Goal: Information Seeking & Learning: Understand process/instructions

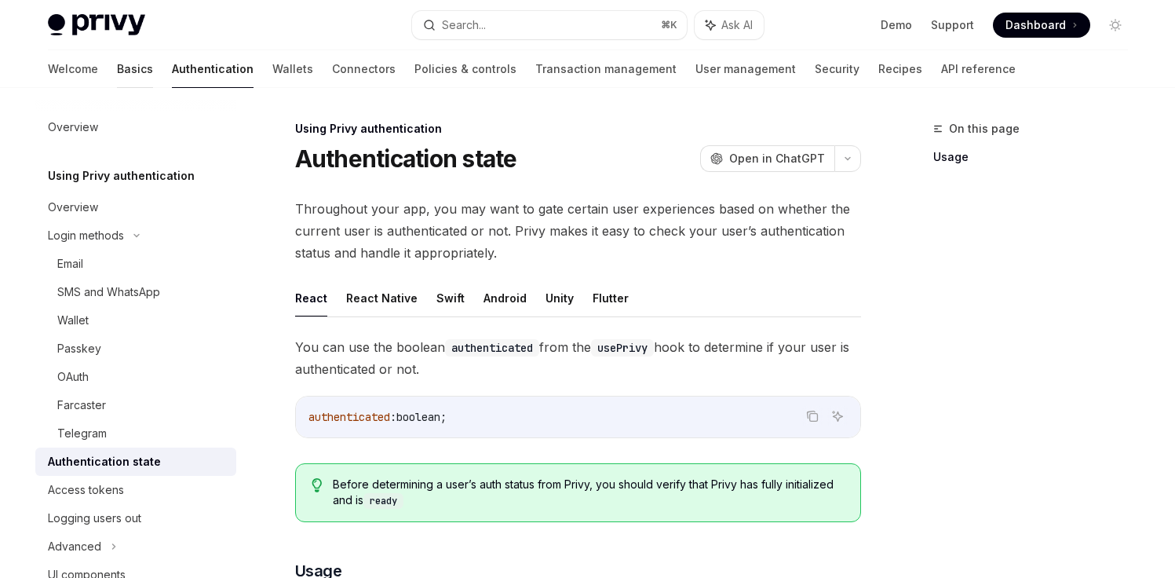
click at [117, 81] on link "Basics" at bounding box center [135, 69] width 36 height 38
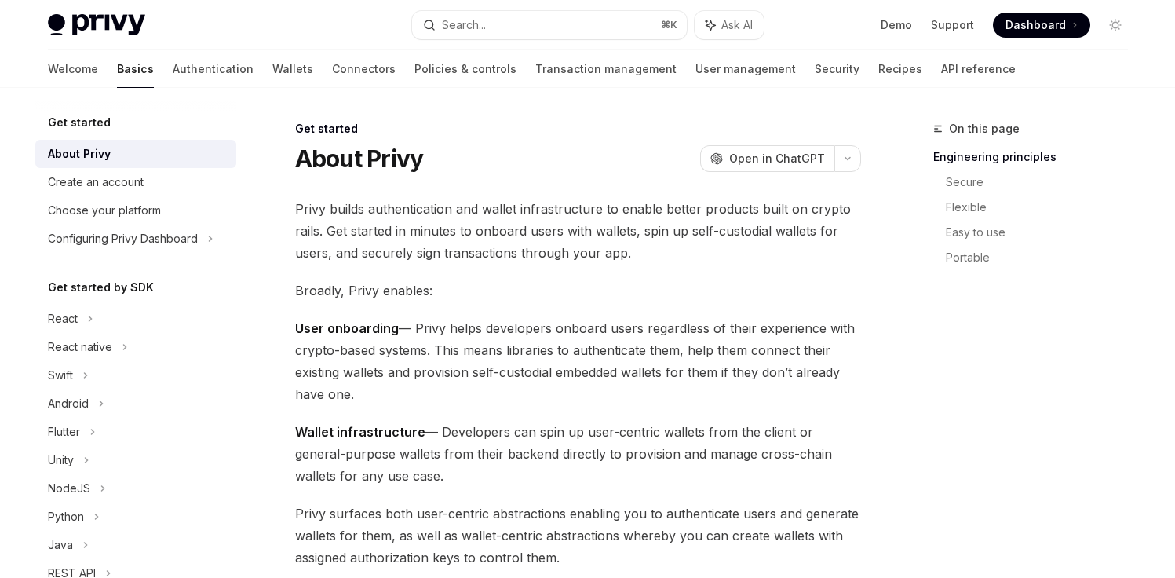
click at [238, 65] on div "Welcome Basics Authentication Wallets Connectors Policies & controls Transactio…" at bounding box center [532, 69] width 968 height 38
click at [236, 65] on div "Welcome Basics Authentication Wallets Connectors Policies & controls Transactio…" at bounding box center [532, 69] width 968 height 38
click at [272, 68] on link "Wallets" at bounding box center [292, 69] width 41 height 38
type textarea "*"
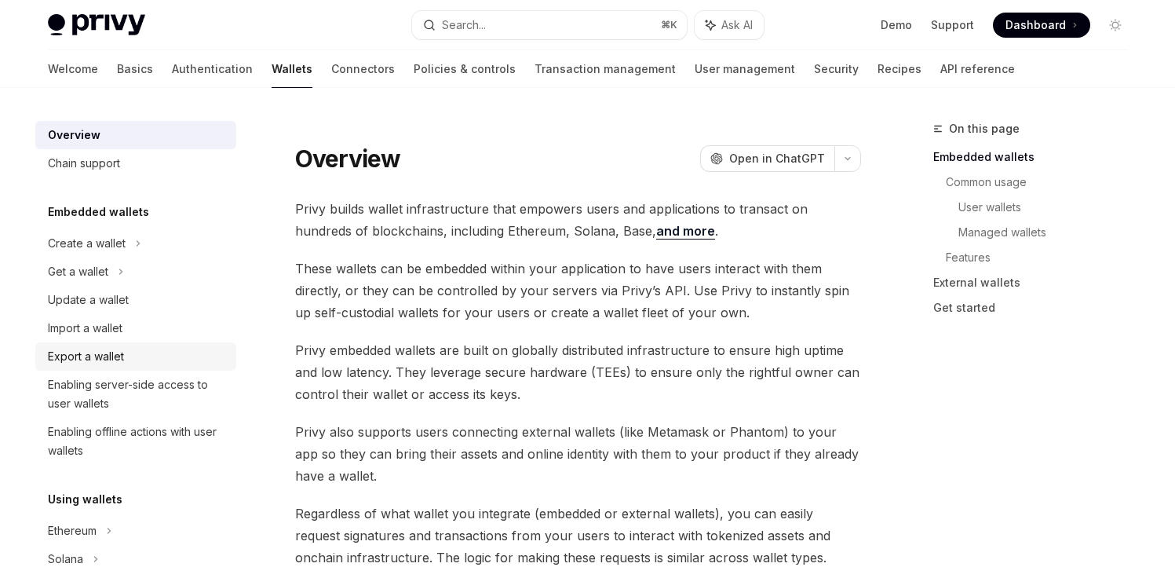
click at [108, 347] on div "Export a wallet" at bounding box center [86, 356] width 76 height 19
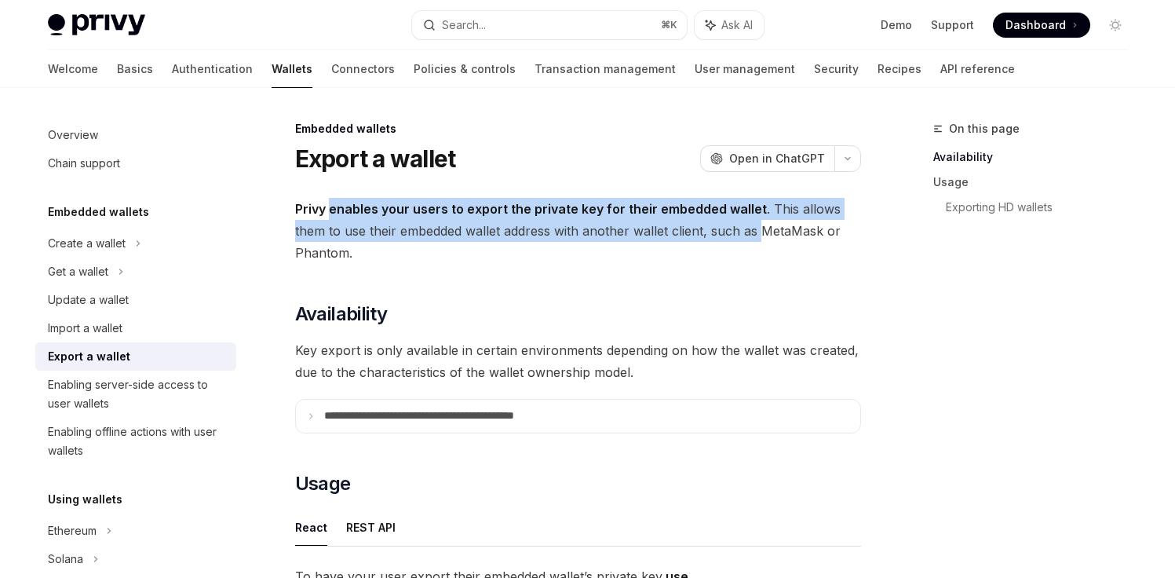
drag, startPoint x: 330, startPoint y: 210, endPoint x: 765, endPoint y: 223, distance: 435.9
click at [765, 223] on span "Privy enables your users to export the private key for their embedded wallet . …" at bounding box center [578, 231] width 566 height 66
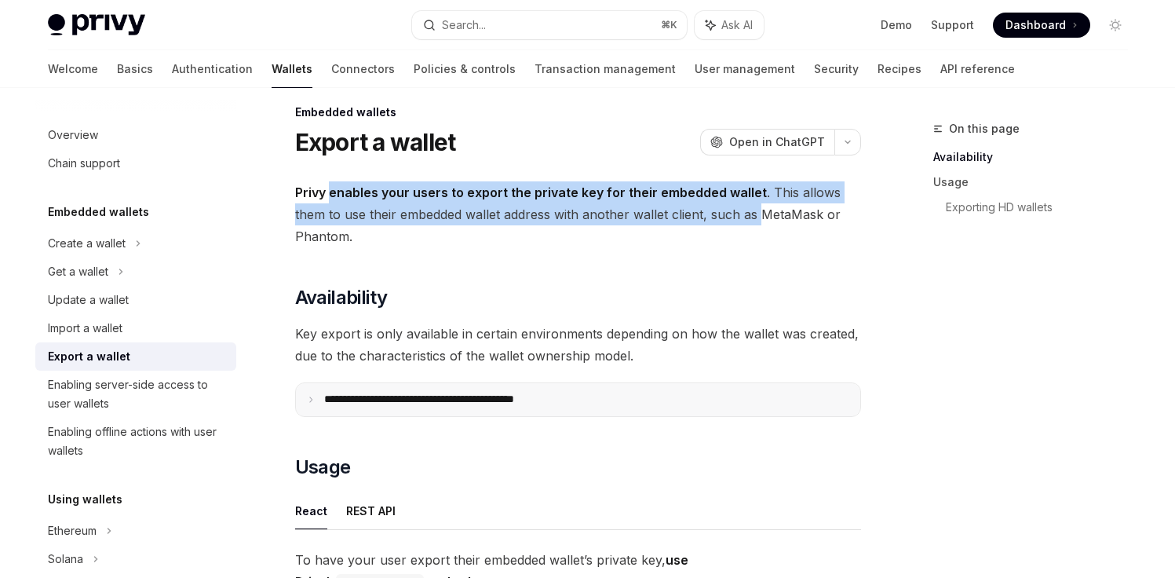
scroll to position [18, 0]
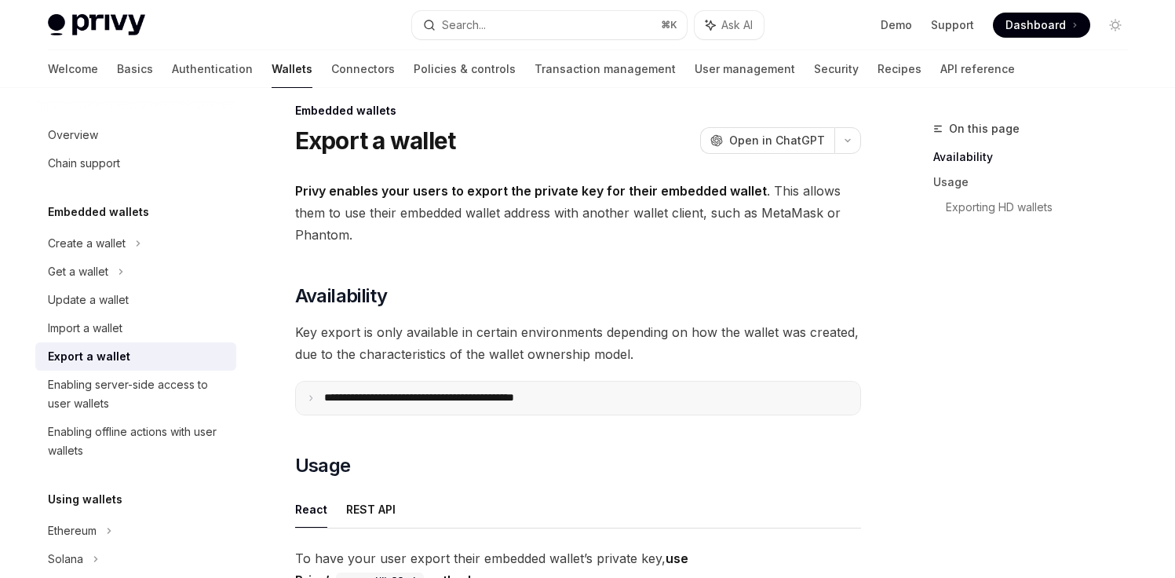
click at [377, 406] on summary "**********" at bounding box center [578, 398] width 564 height 33
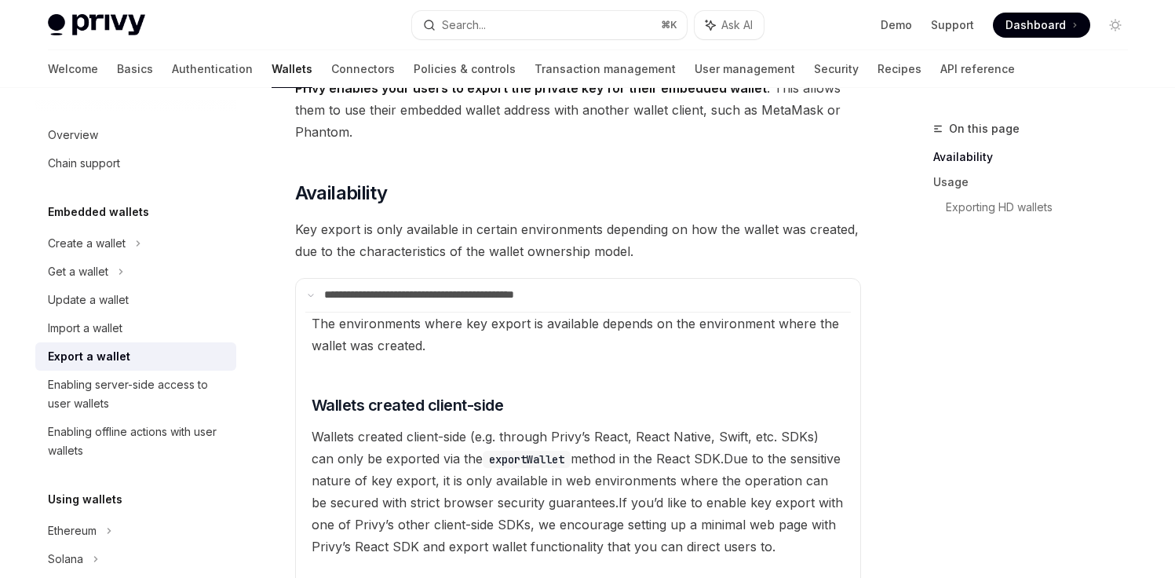
scroll to position [140, 0]
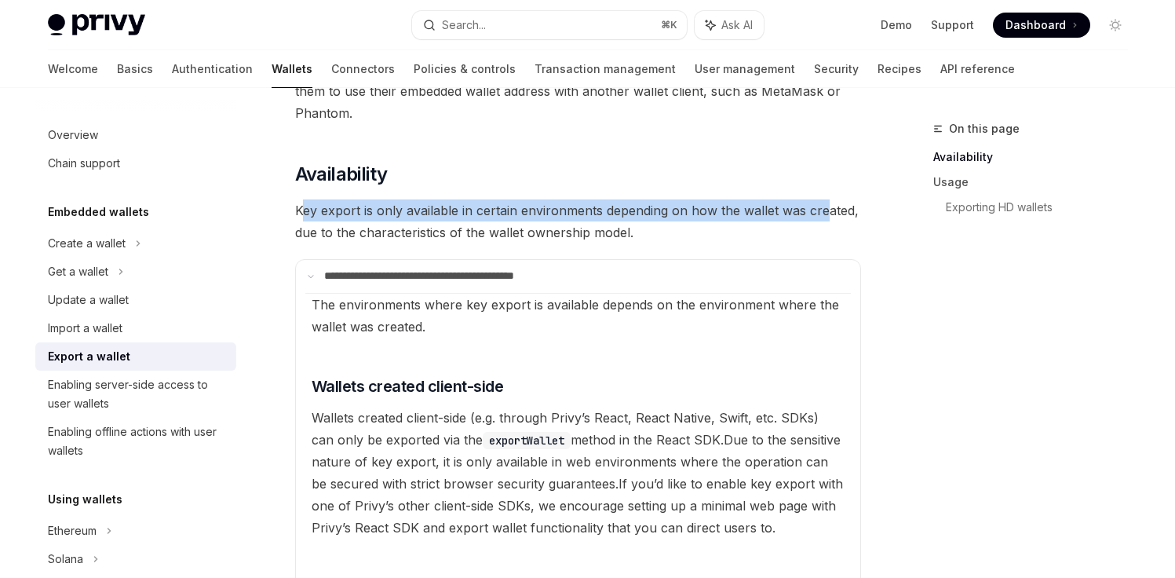
drag, startPoint x: 301, startPoint y: 214, endPoint x: 823, endPoint y: 219, distance: 522.0
click at [823, 219] on span "Key export is only available in certain environments depending on how the walle…" at bounding box center [578, 221] width 566 height 44
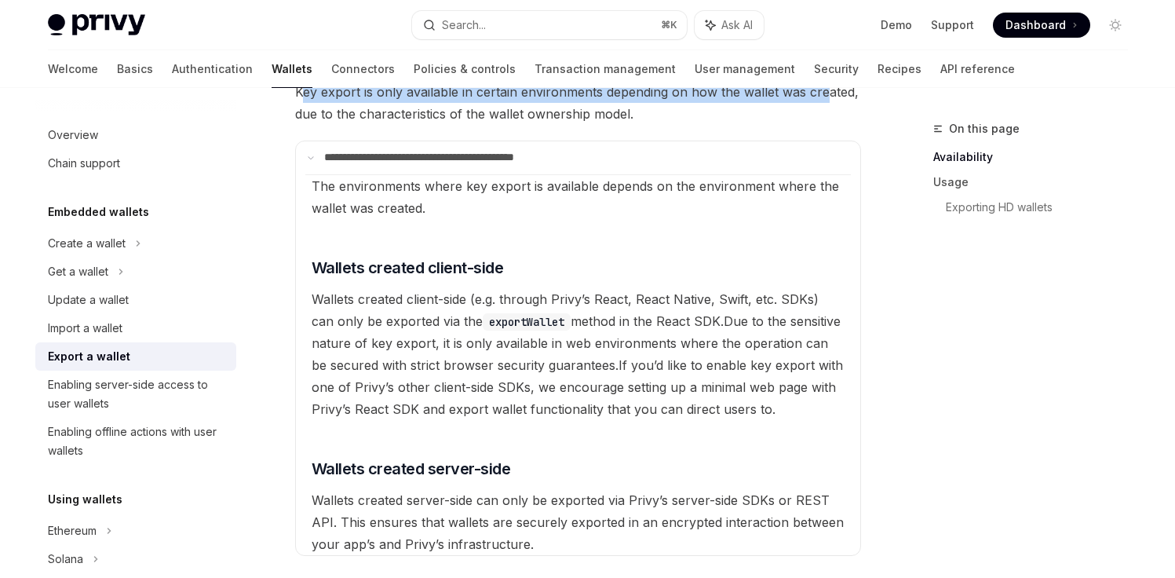
scroll to position [260, 0]
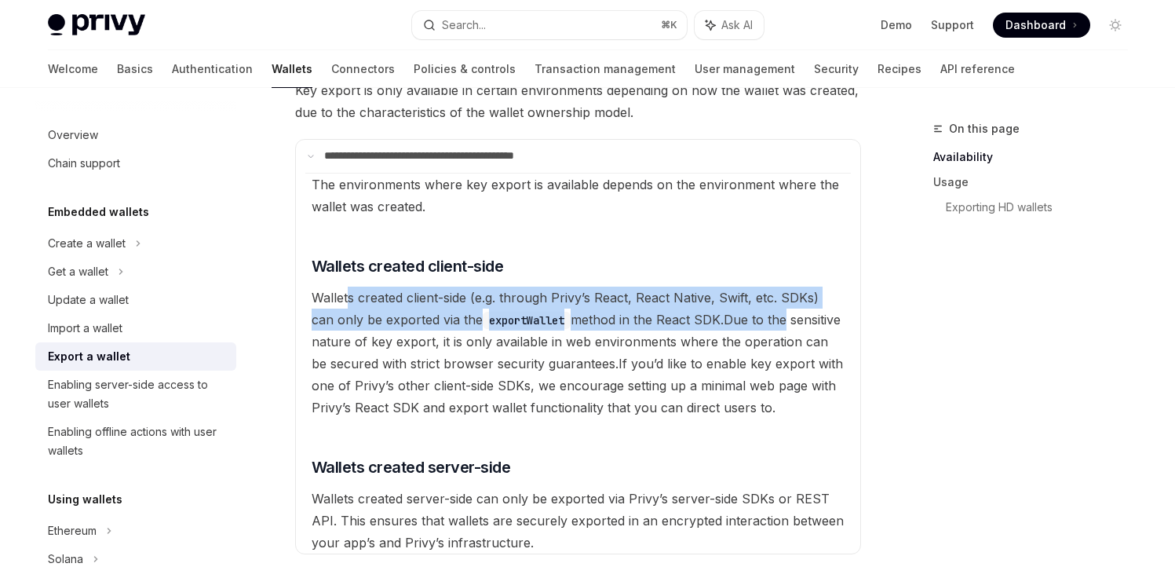
drag, startPoint x: 348, startPoint y: 304, endPoint x: 761, endPoint y: 316, distance: 413.9
click at [765, 316] on available\ "The environments where key export is available depends on the environment where…" at bounding box center [578, 363] width 546 height 381
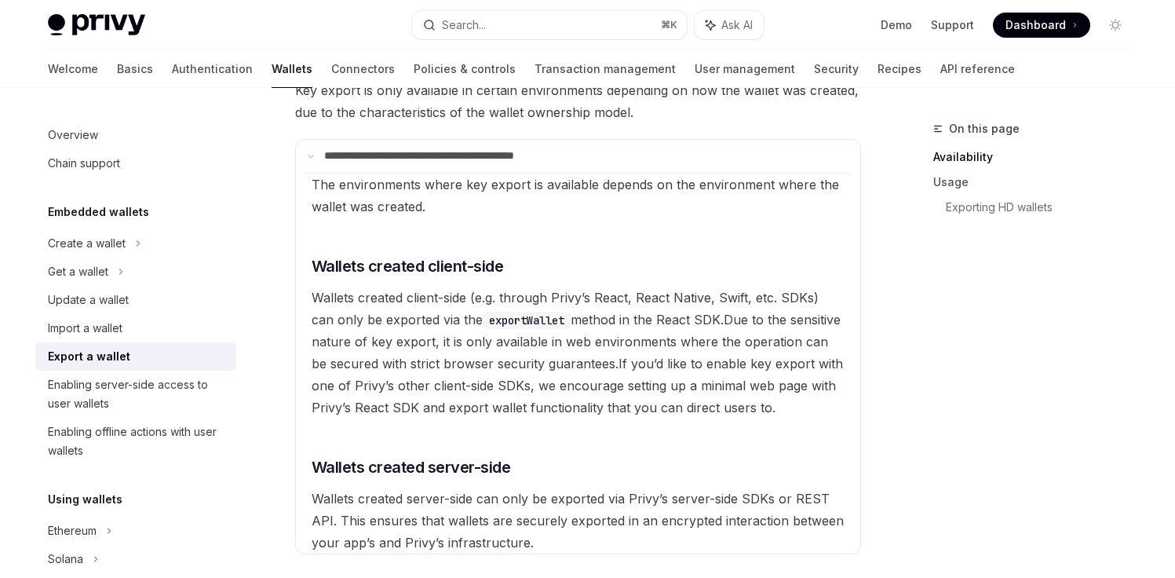
click at [663, 342] on span "Due to the sensitive nature of key export, it is only available in web environm…" at bounding box center [576, 342] width 529 height 60
drag, startPoint x: 437, startPoint y: 355, endPoint x: 555, endPoint y: 345, distance: 118.2
click at [539, 350] on available\ "The environments where key export is available depends on the environment where…" at bounding box center [578, 363] width 546 height 381
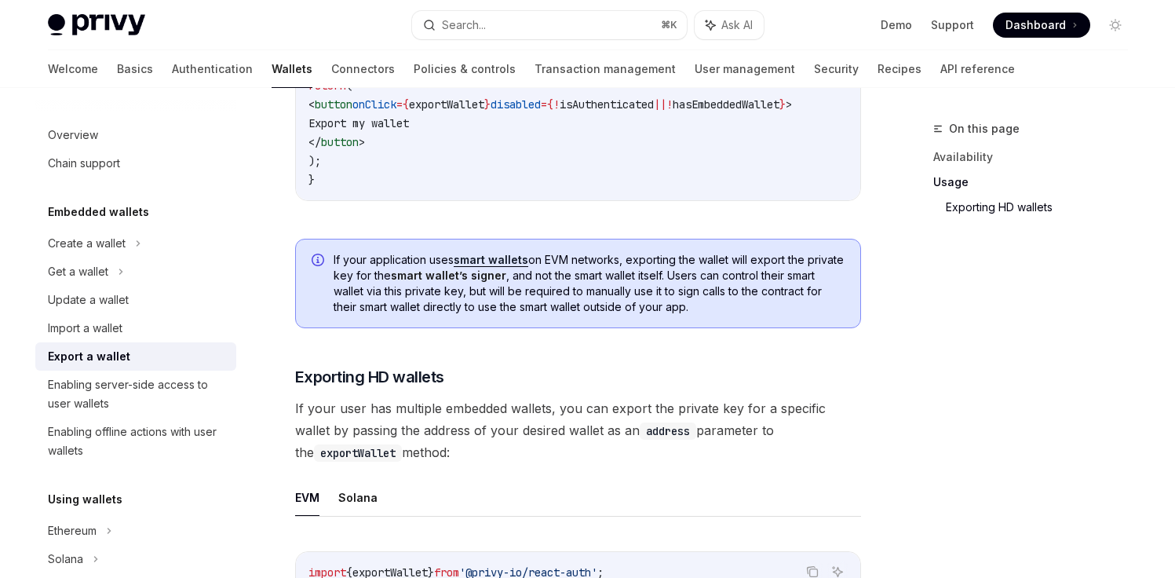
scroll to position [1984, 0]
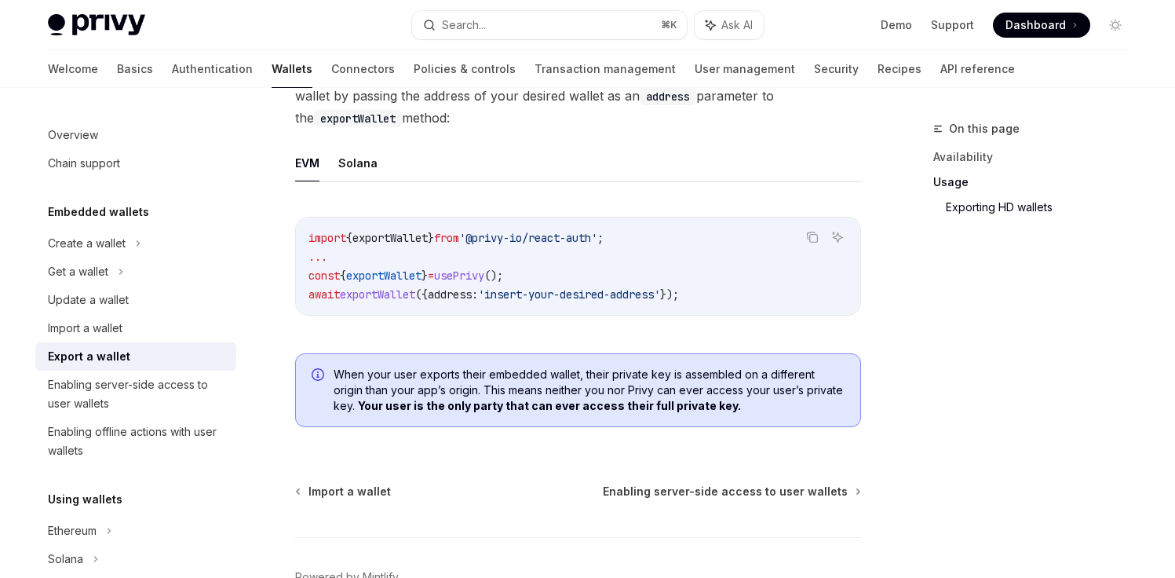
type textarea "*"
